Goal: Information Seeking & Learning: Find specific fact

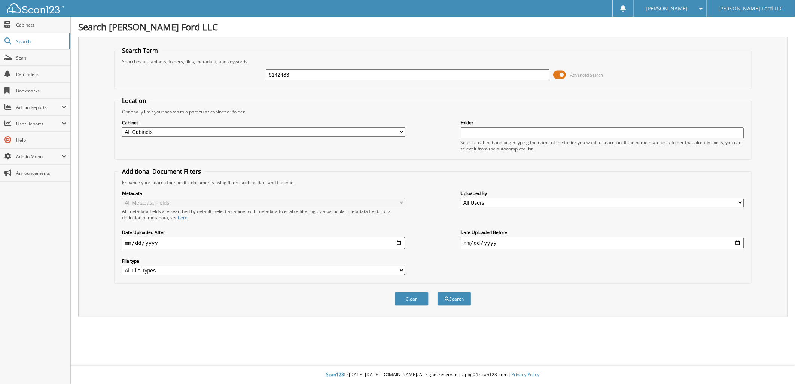
type input "6142483"
click at [438, 292] on button "Search" at bounding box center [455, 299] width 34 height 14
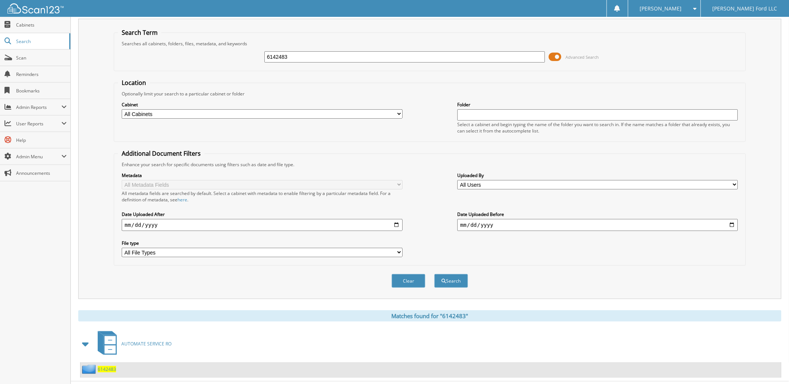
scroll to position [27, 0]
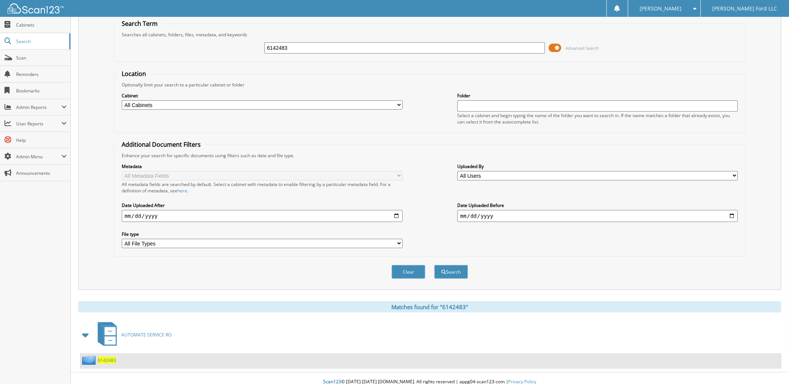
click at [107, 357] on span "6142483" at bounding box center [107, 360] width 18 height 6
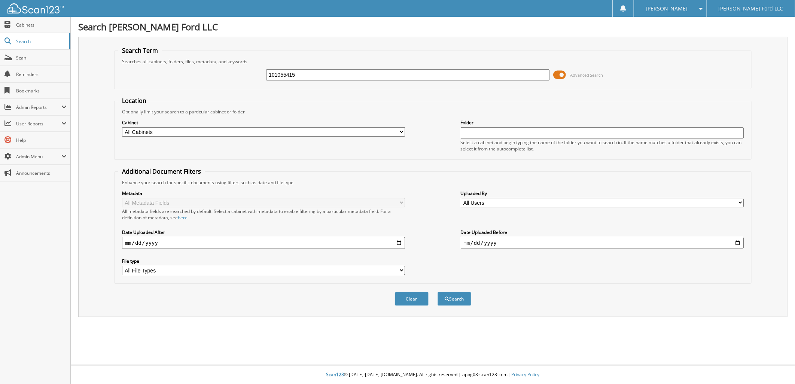
type input "101055415"
click at [438, 292] on button "Search" at bounding box center [455, 299] width 34 height 14
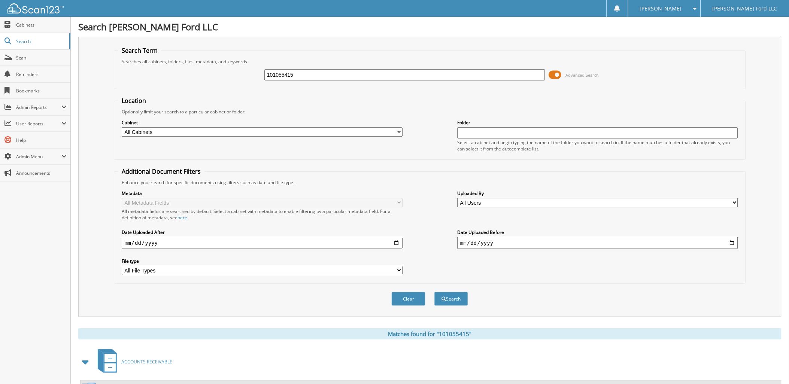
scroll to position [69, 0]
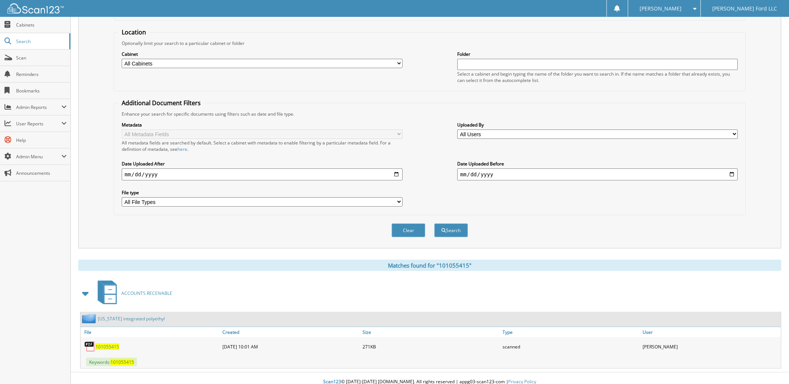
click at [111, 344] on span "101055415" at bounding box center [107, 347] width 24 height 6
click at [19, 55] on span "Scan" at bounding box center [41, 58] width 51 height 6
